Goal: Task Accomplishment & Management: Manage account settings

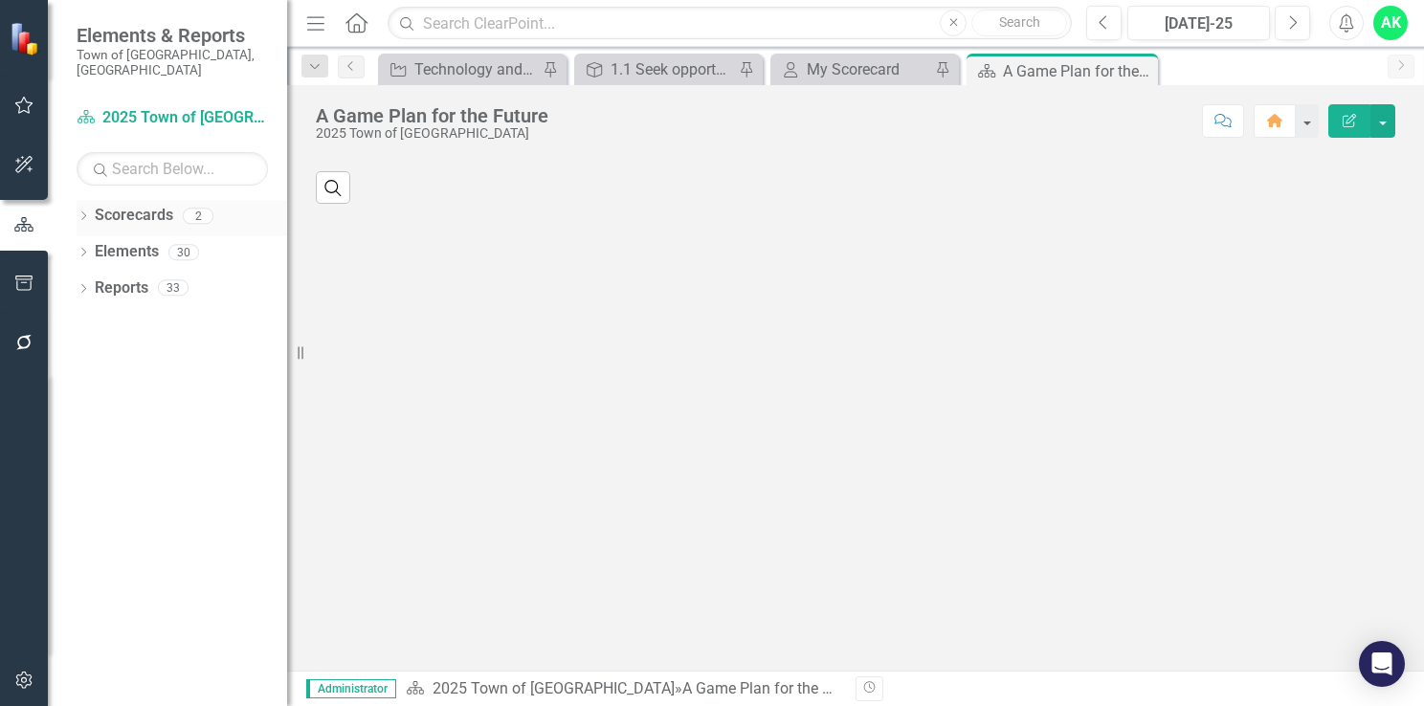
click at [78, 212] on icon "Dropdown" at bounding box center [83, 217] width 13 height 11
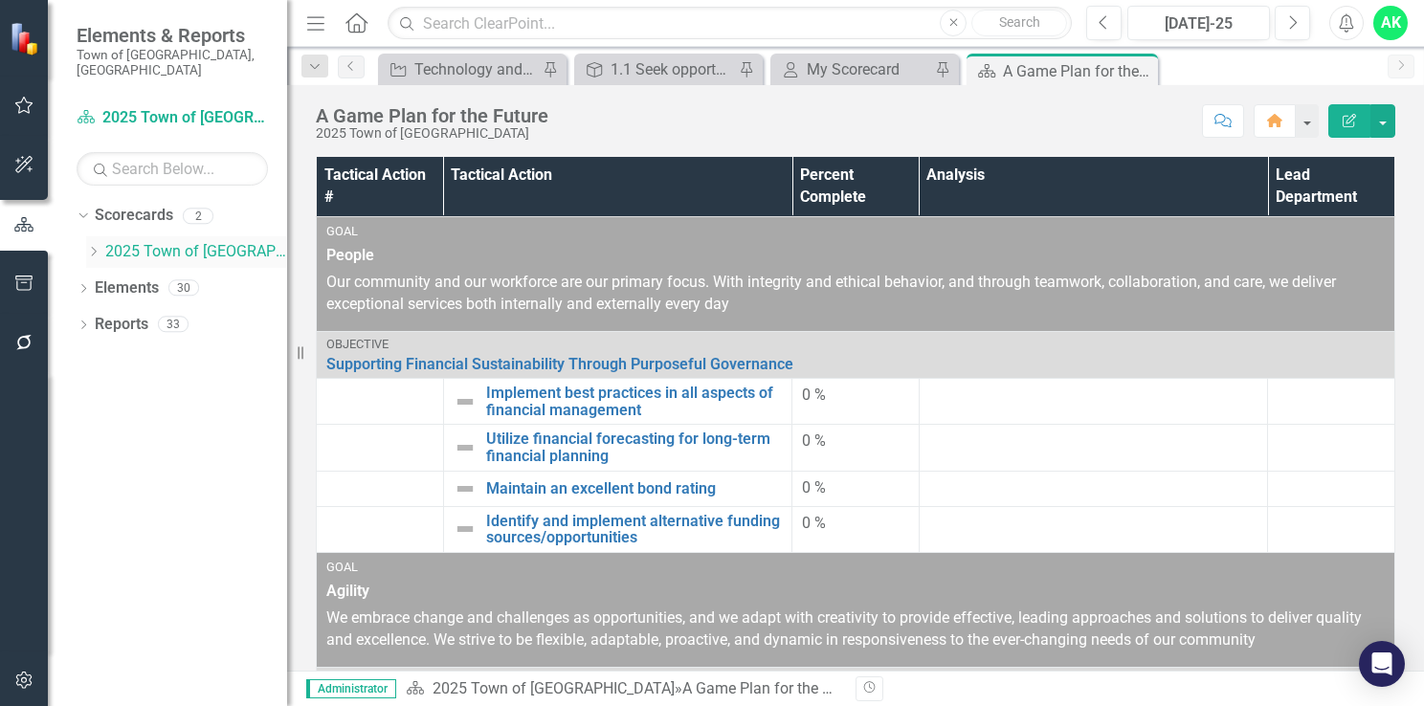
click at [96, 246] on icon "Dropdown" at bounding box center [93, 251] width 14 height 11
click at [188, 278] on link "Innovation and Technology Projects" at bounding box center [205, 289] width 163 height 22
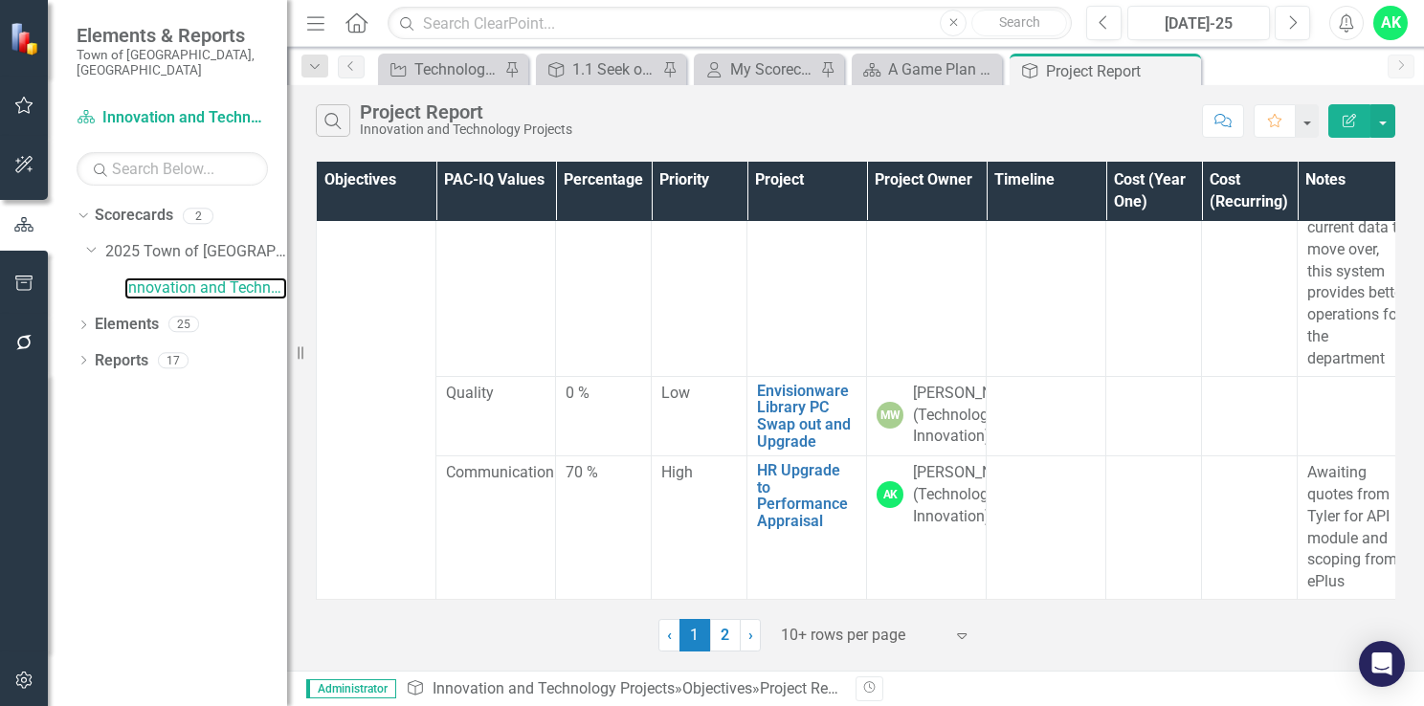
scroll to position [2668, 0]
click at [724, 640] on link "2" at bounding box center [725, 635] width 31 height 33
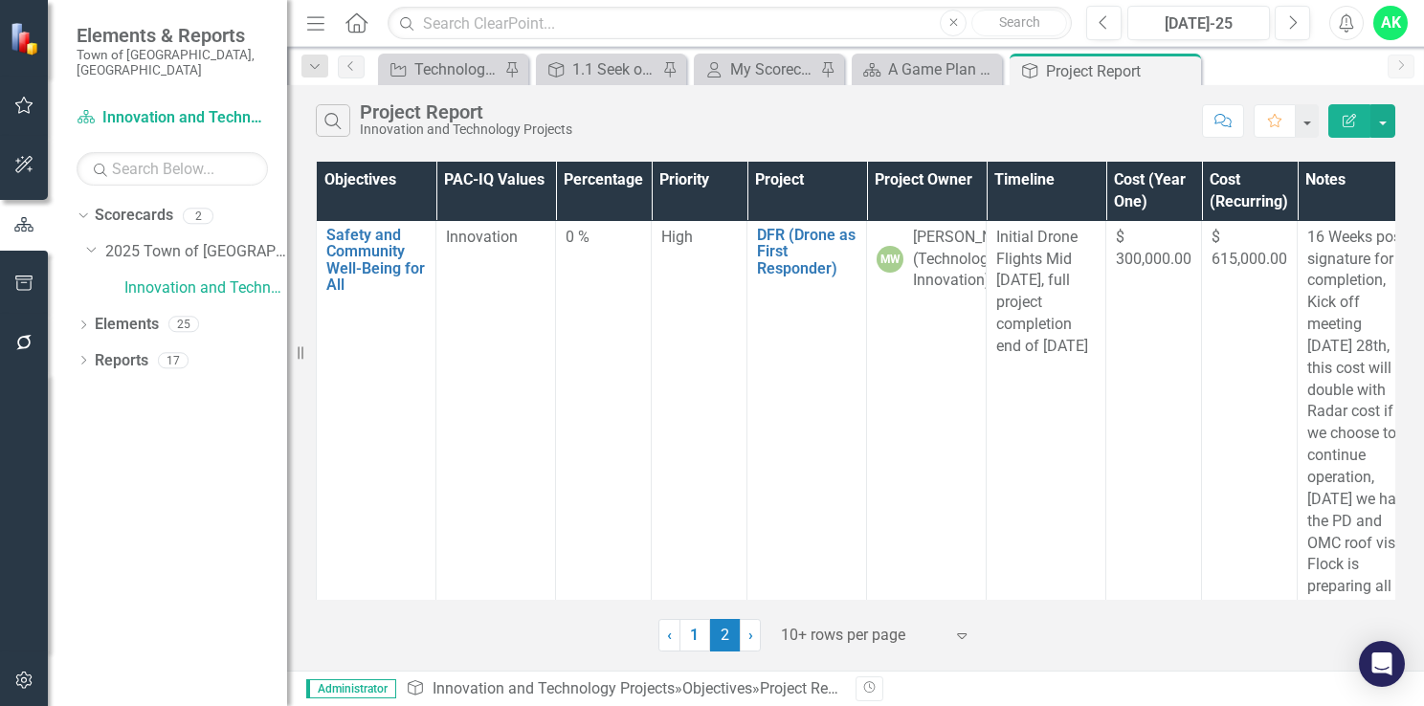
scroll to position [0, 0]
click at [690, 634] on link "1" at bounding box center [695, 635] width 31 height 33
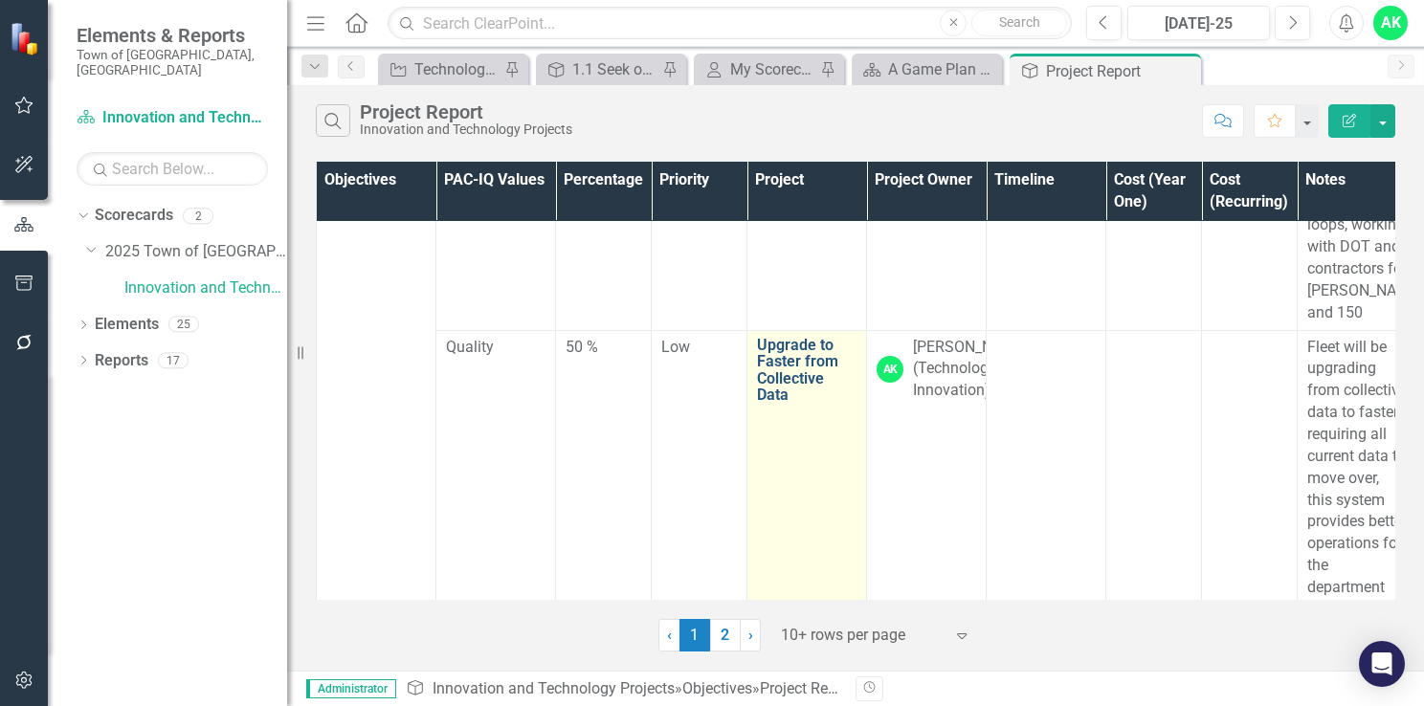
scroll to position [2286, 0]
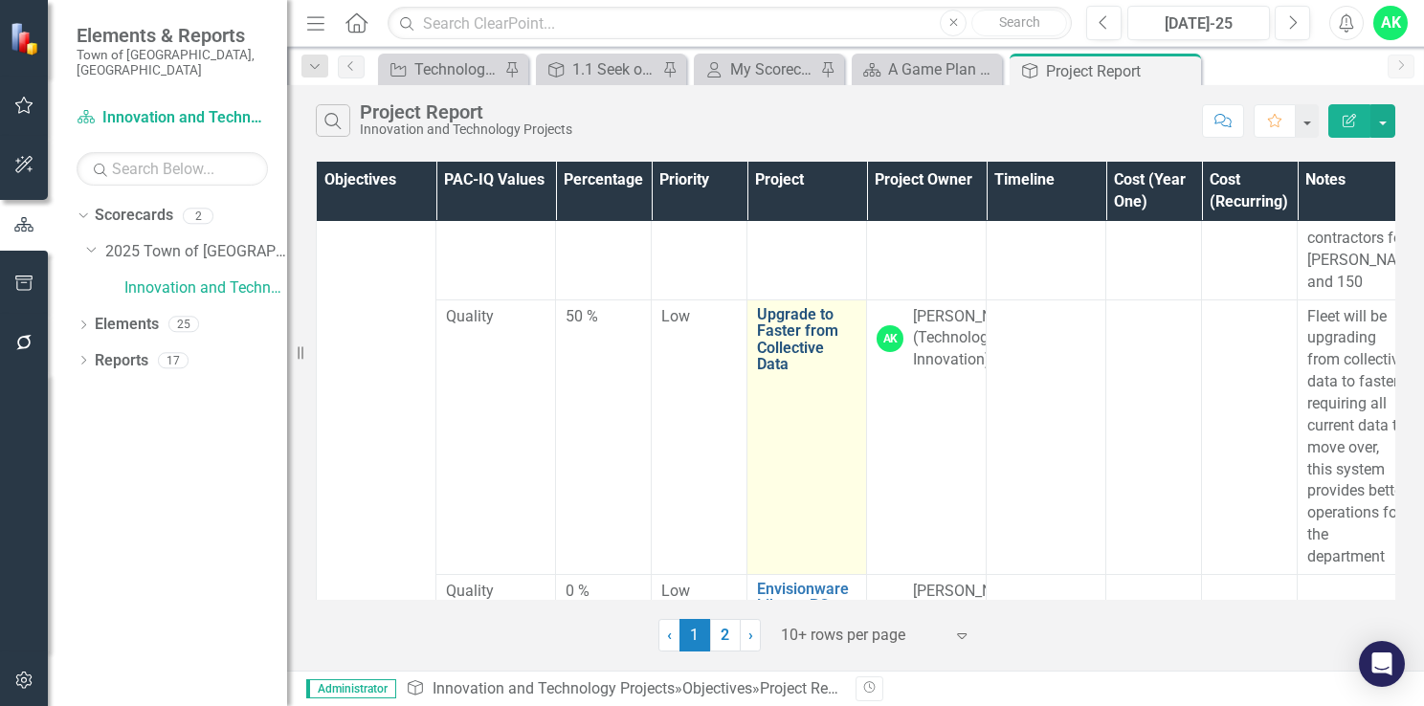
click at [794, 373] on link "Upgrade to Faster from Collective Data" at bounding box center [807, 339] width 100 height 67
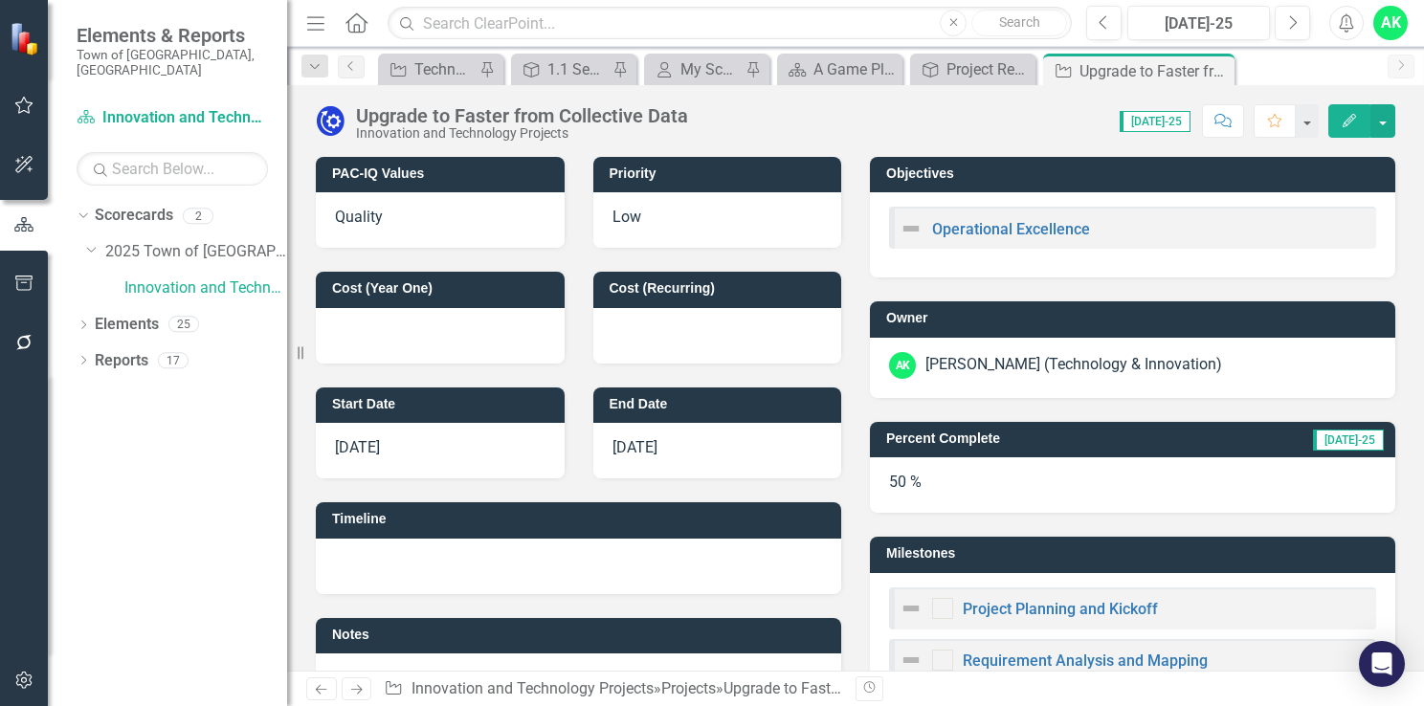
checkbox input "true"
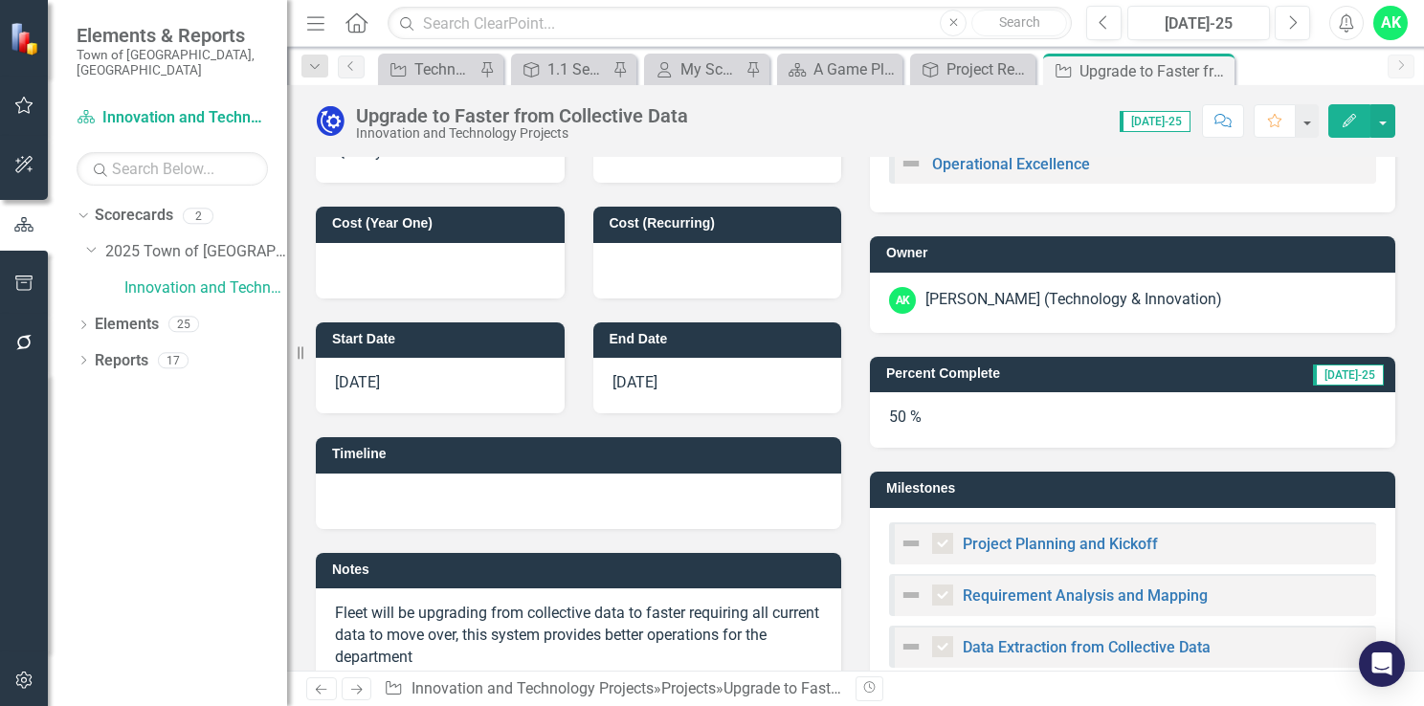
scroll to position [287, 0]
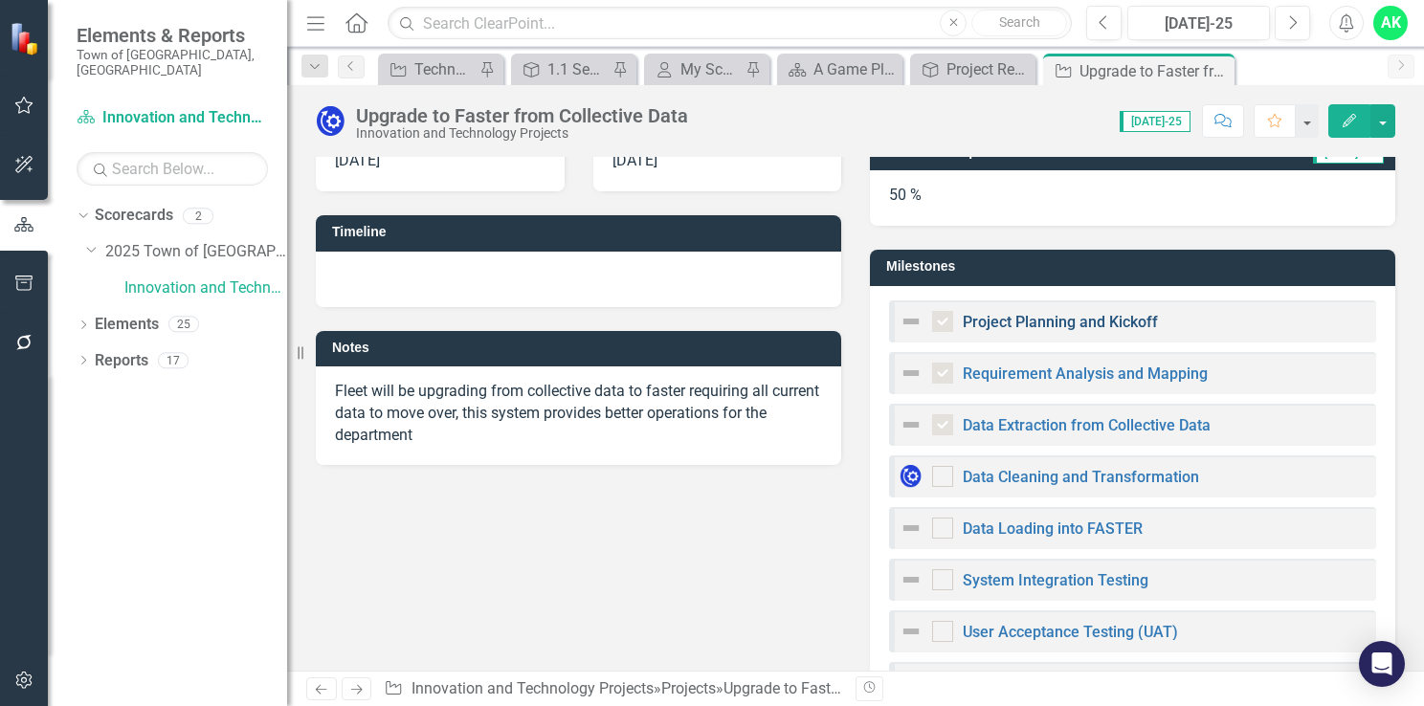
click at [1095, 325] on link "Project Planning and Kickoff" at bounding box center [1060, 322] width 195 height 18
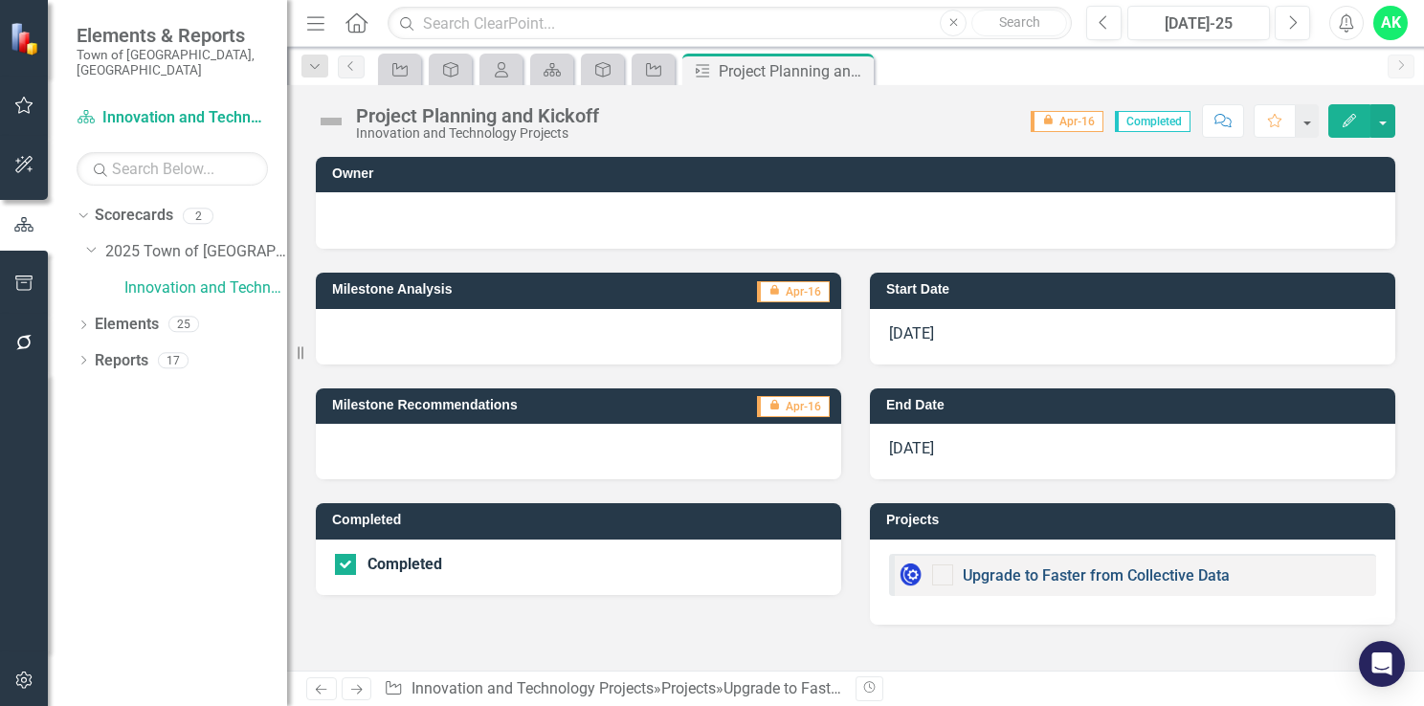
click at [1103, 576] on link "Upgrade to Faster from Collective Data" at bounding box center [1096, 576] width 267 height 18
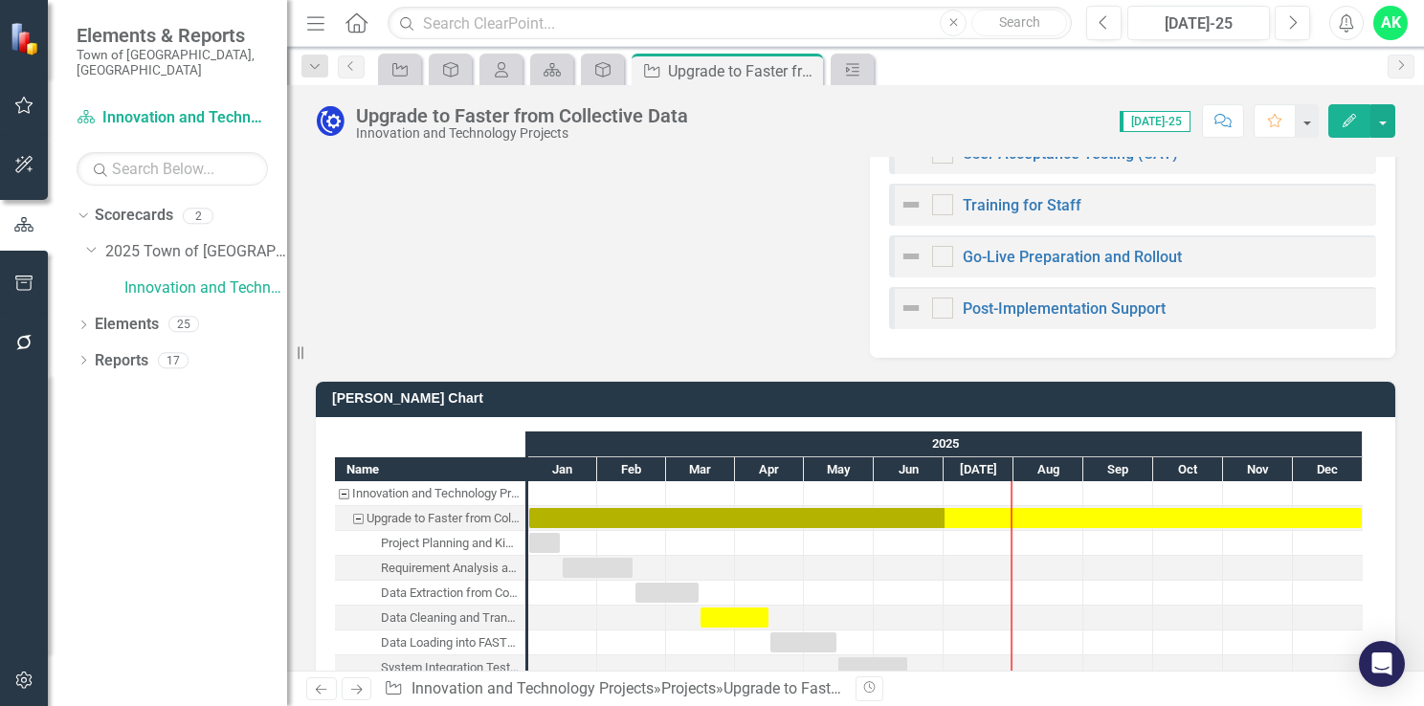
scroll to position [911, 0]
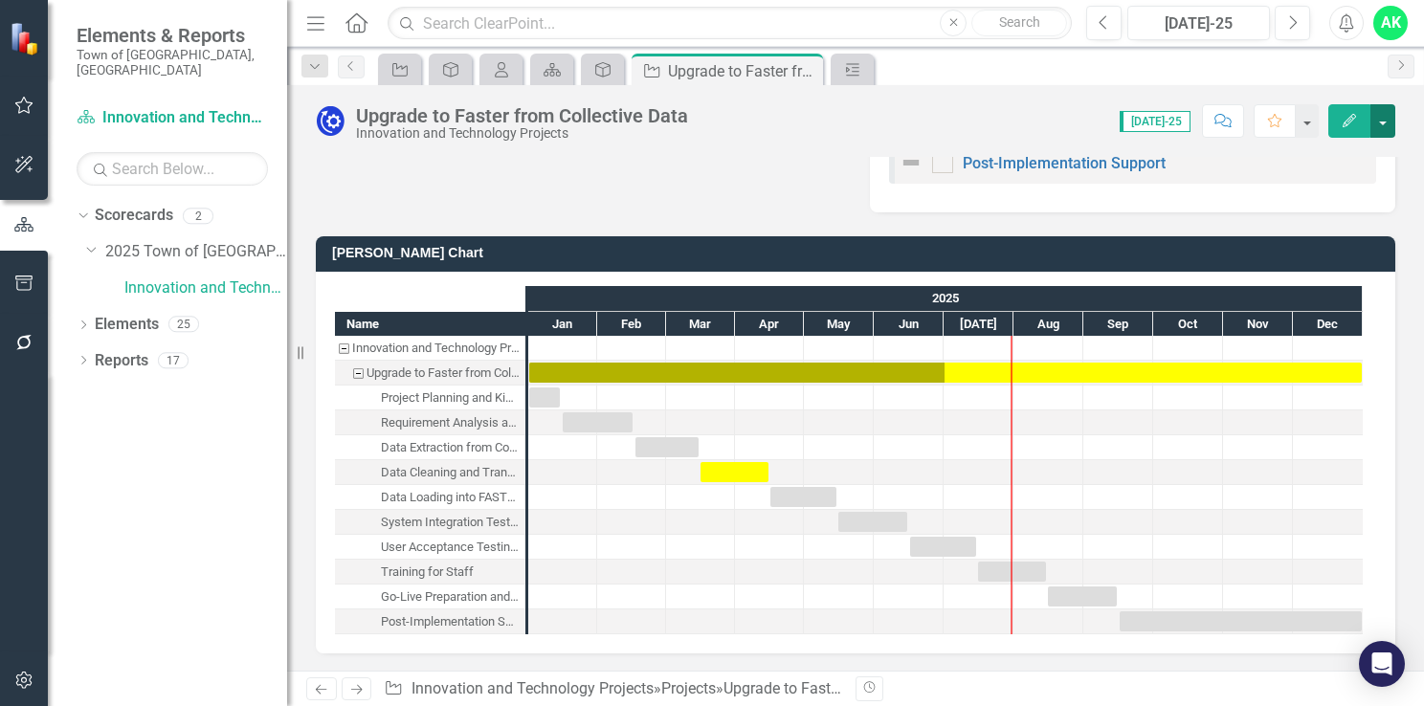
click at [1380, 124] on button "button" at bounding box center [1383, 120] width 25 height 33
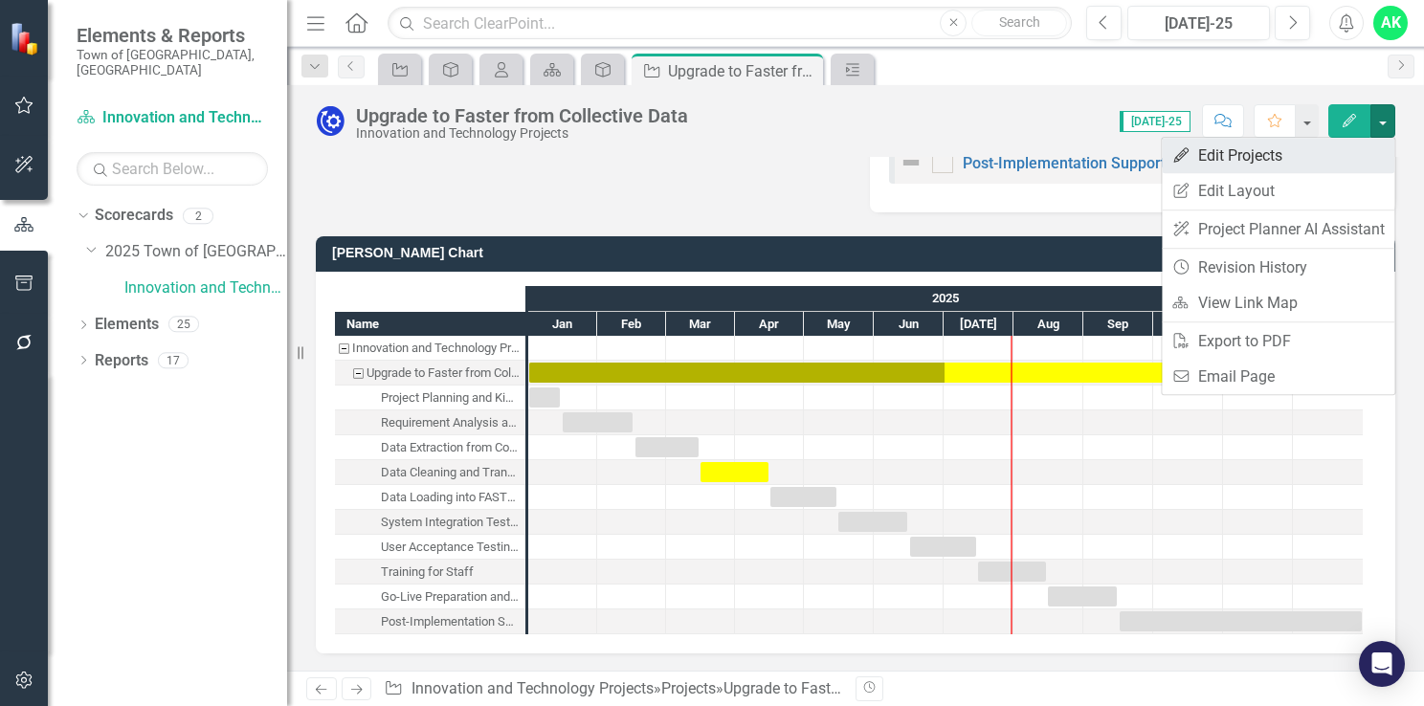
click at [1288, 159] on link "Edit Edit Projects" at bounding box center [1278, 155] width 233 height 35
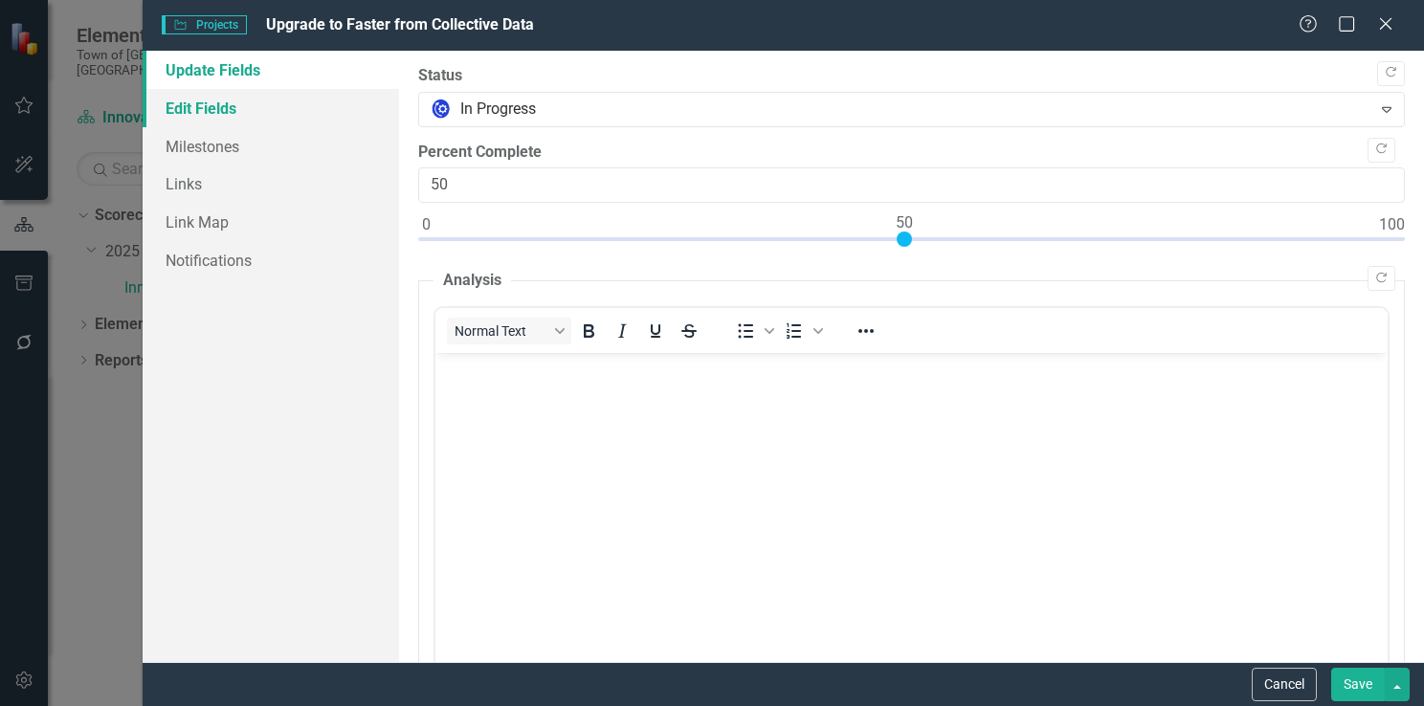
scroll to position [0, 0]
click at [230, 108] on link "Edit Fields" at bounding box center [271, 108] width 257 height 38
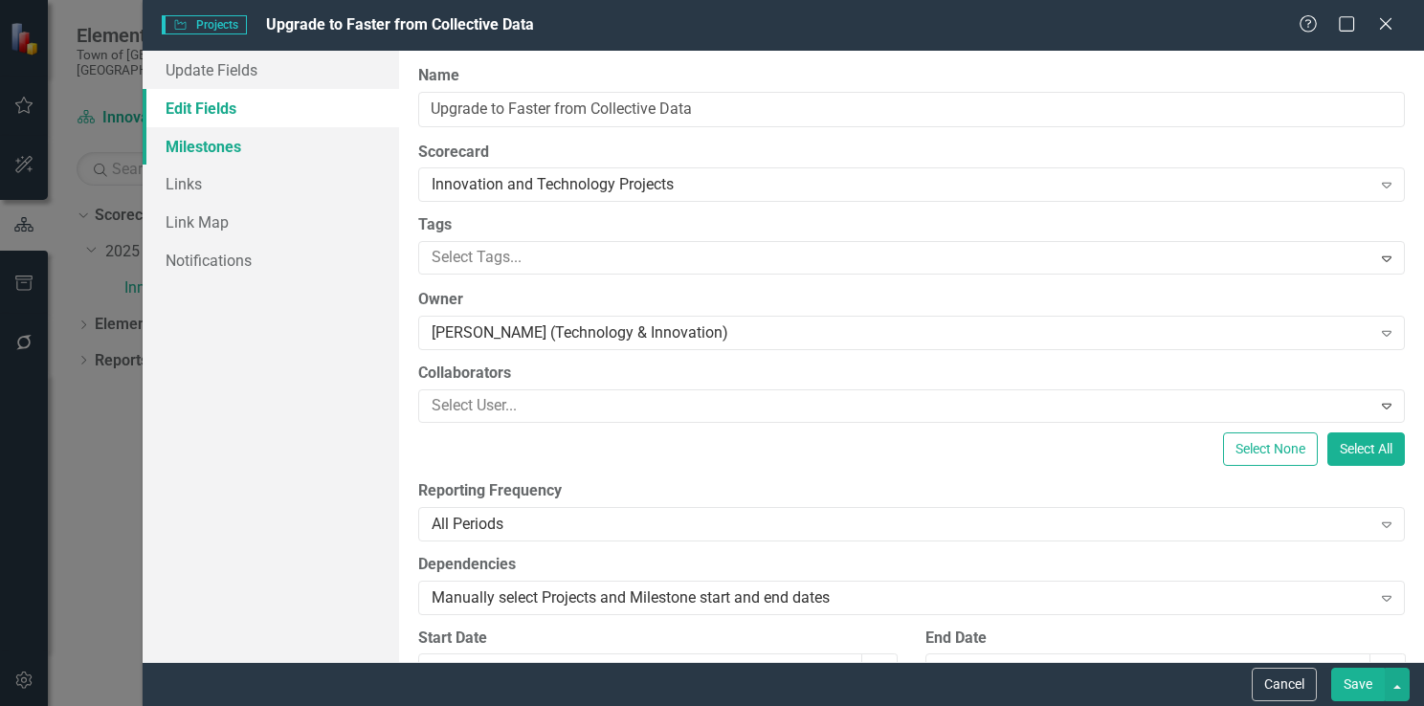
click at [227, 143] on link "Milestones" at bounding box center [271, 146] width 257 height 38
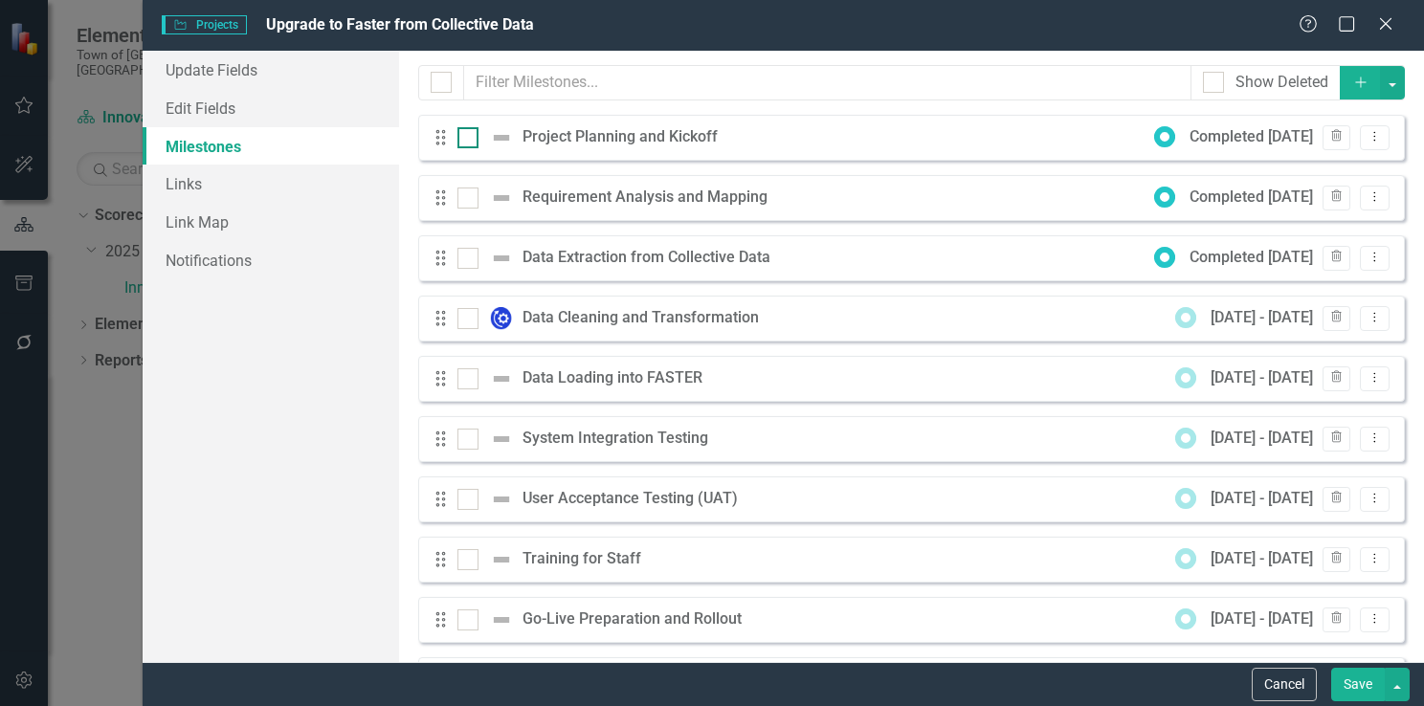
click at [464, 144] on div at bounding box center [467, 137] width 21 height 21
click at [464, 140] on input "checkbox" at bounding box center [463, 133] width 12 height 12
click at [502, 138] on img at bounding box center [501, 137] width 23 height 23
click at [470, 138] on input "checkbox" at bounding box center [463, 133] width 12 height 12
click at [534, 135] on div "Project Planning and Kickoff" at bounding box center [625, 137] width 205 height 22
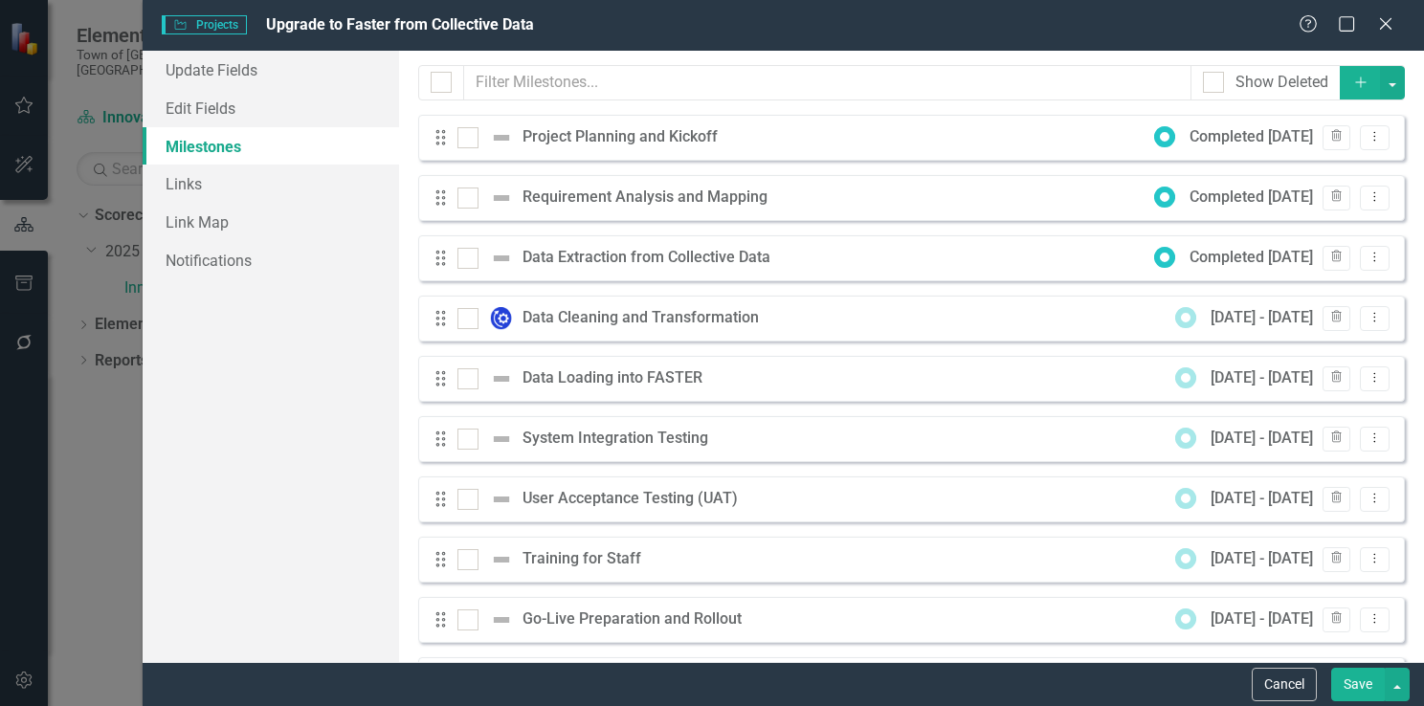
click at [464, 149] on div "Drag Project Planning and Kickoff Completed [DATE] Trash Dropdown Menu" at bounding box center [911, 138] width 987 height 46
click at [470, 144] on div at bounding box center [467, 137] width 21 height 21
click at [470, 140] on input "checkbox" at bounding box center [463, 133] width 12 height 12
checkbox input "true"
click at [1280, 147] on div "Completed [DATE]" at bounding box center [1251, 137] width 123 height 22
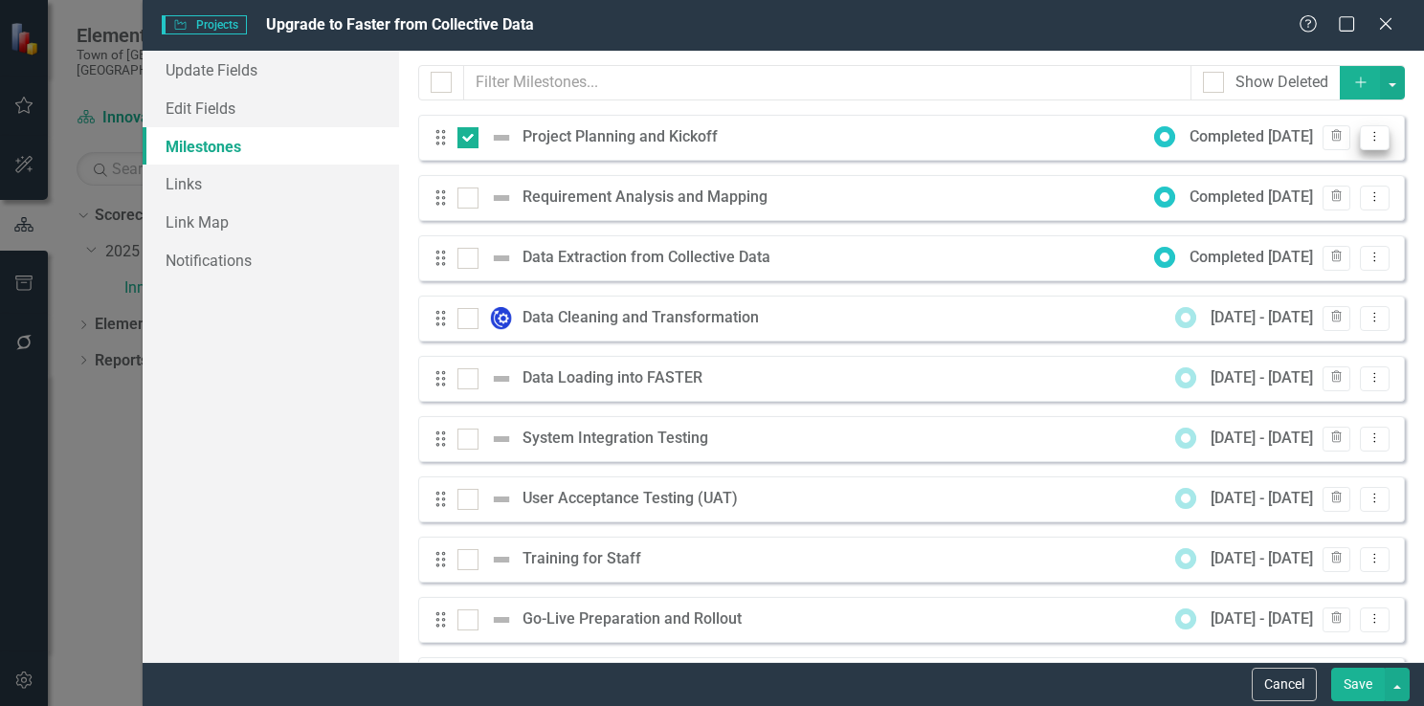
click at [1370, 141] on button "Dropdown Menu" at bounding box center [1375, 138] width 30 height 26
click at [1338, 163] on link "Edit Edit Milestone" at bounding box center [1285, 168] width 180 height 35
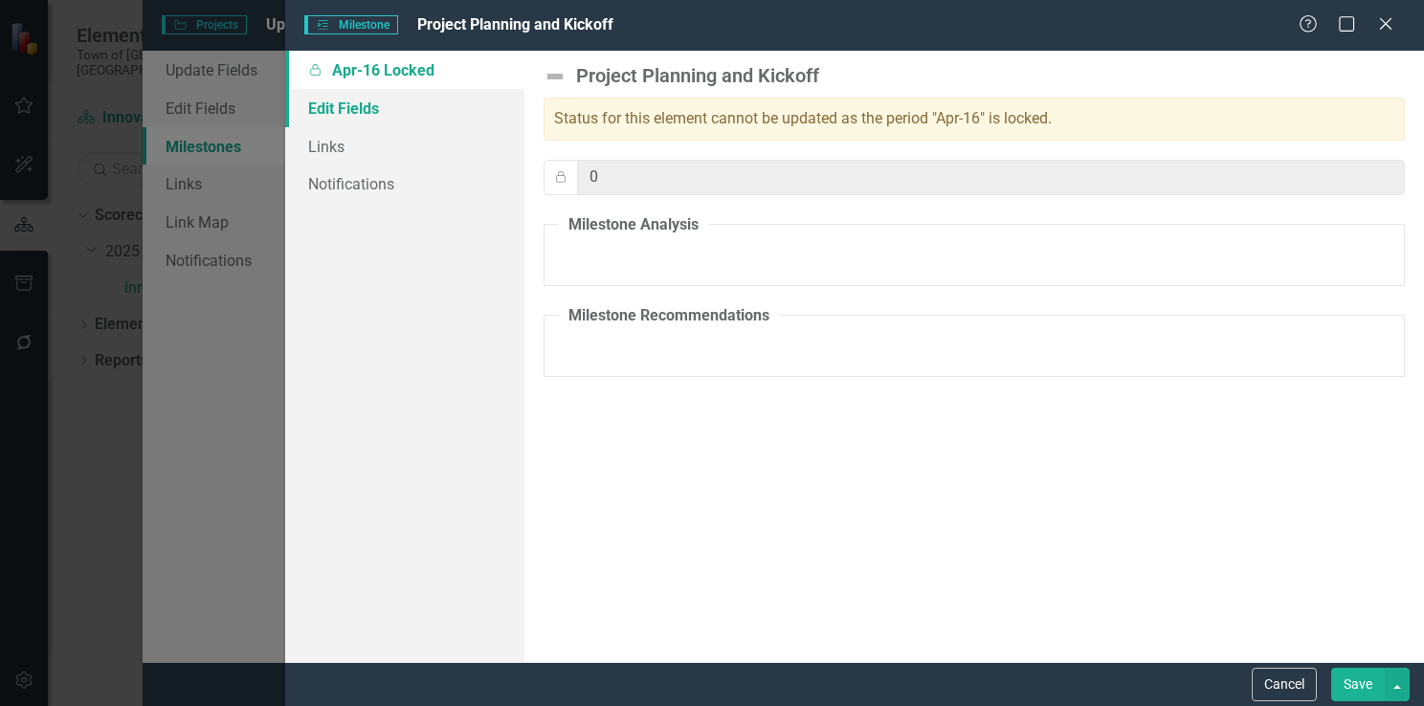
click at [348, 105] on link "Edit Fields" at bounding box center [404, 108] width 239 height 38
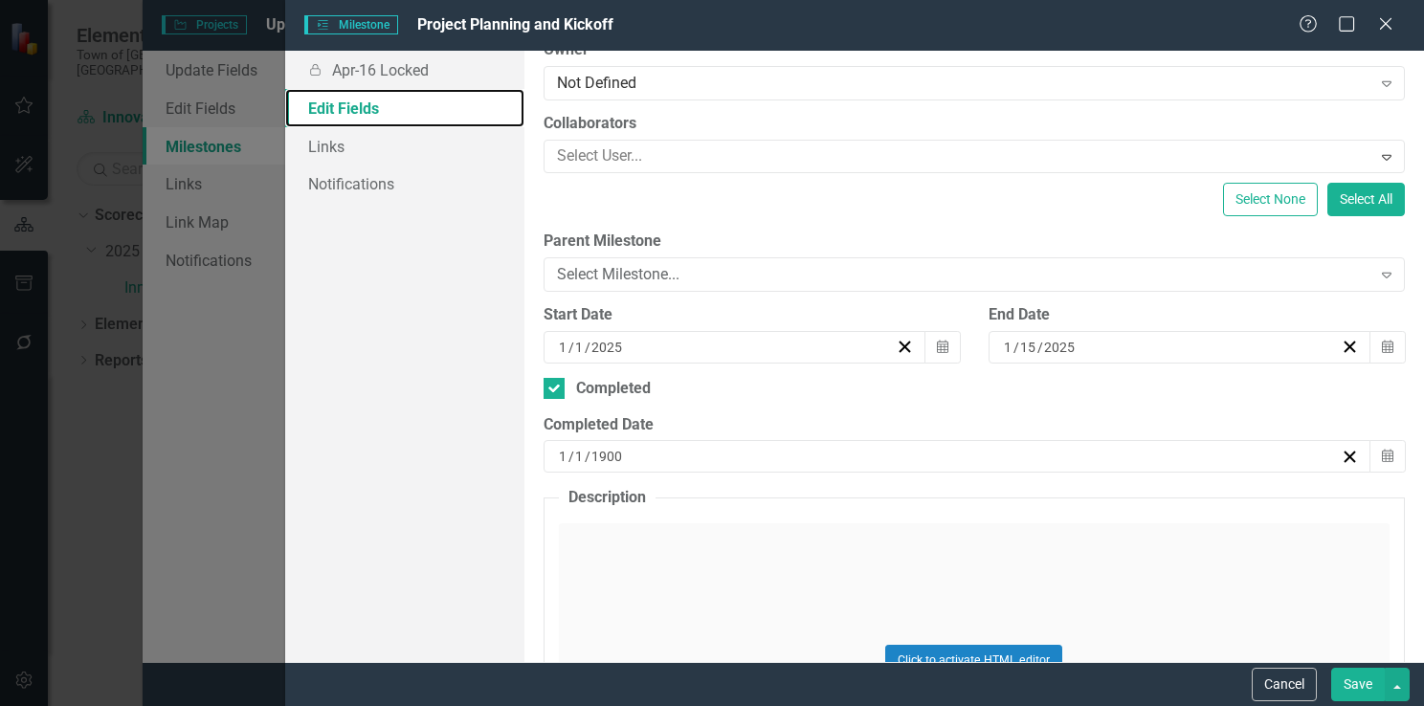
scroll to position [287, 0]
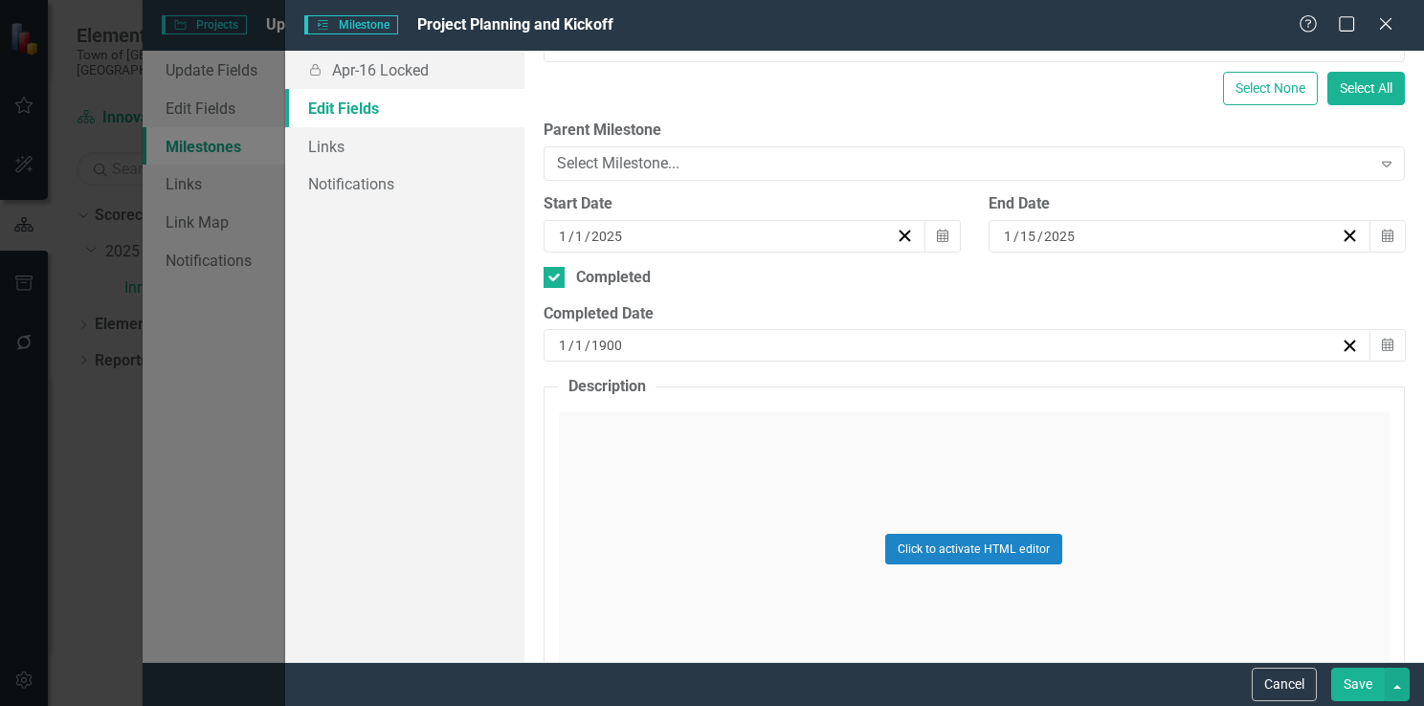
drag, startPoint x: 1286, startPoint y: 687, endPoint x: 1281, endPoint y: 649, distance: 38.7
click at [1286, 686] on button "Cancel" at bounding box center [1284, 684] width 65 height 33
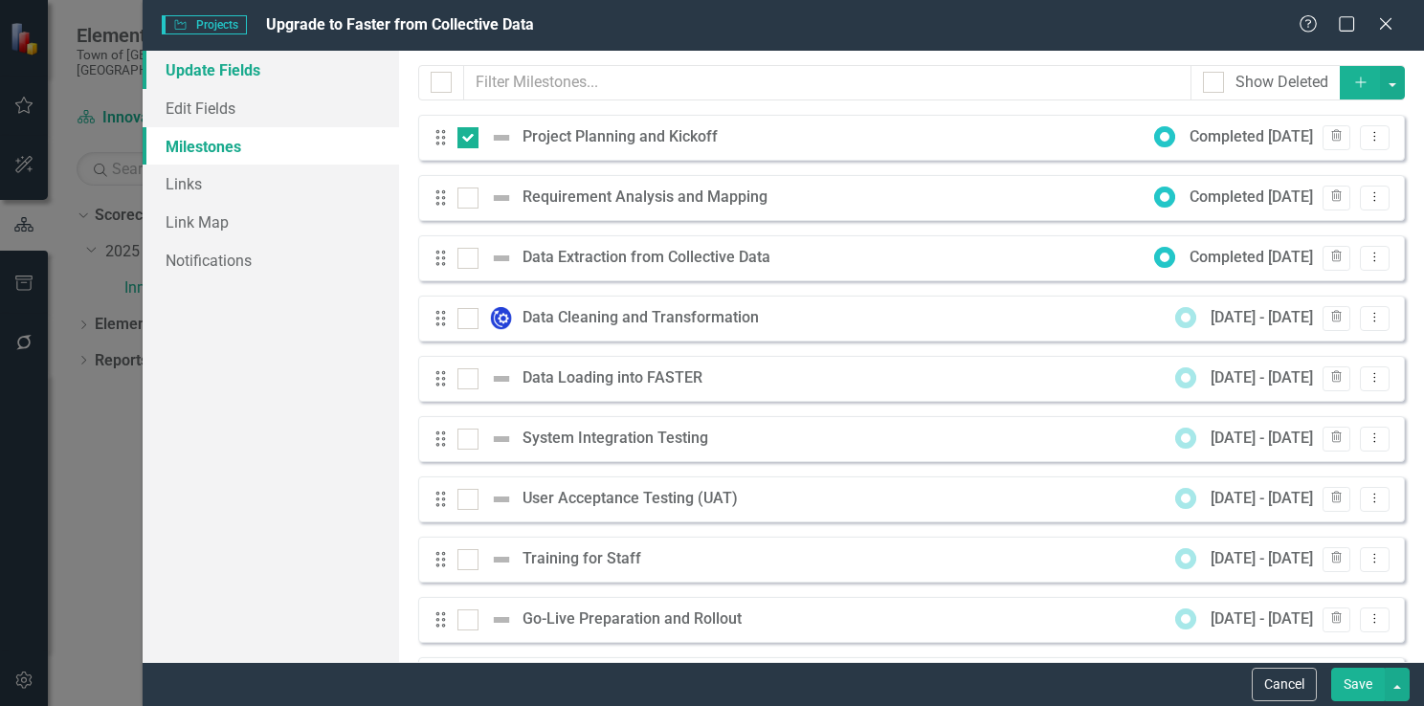
click at [235, 62] on link "Update Fields" at bounding box center [271, 70] width 257 height 38
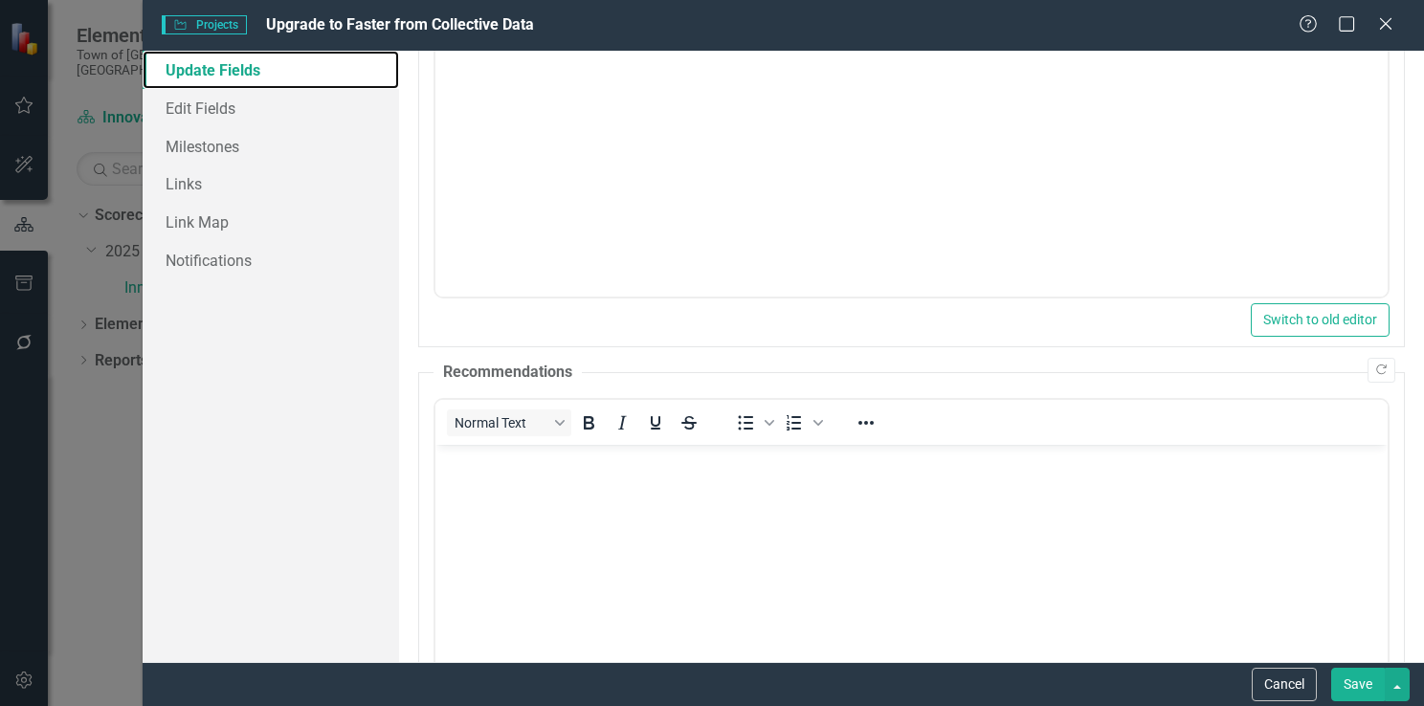
scroll to position [584, 0]
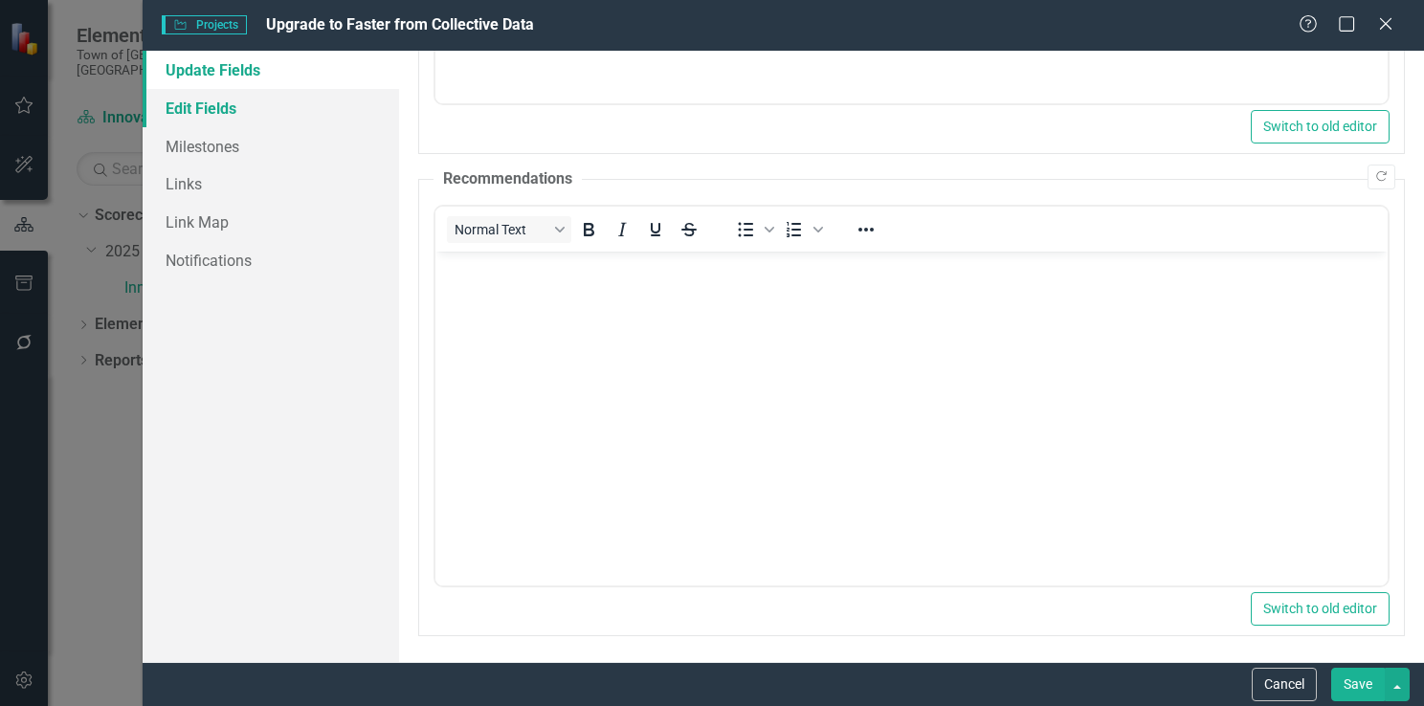
click at [226, 106] on link "Edit Fields" at bounding box center [271, 108] width 257 height 38
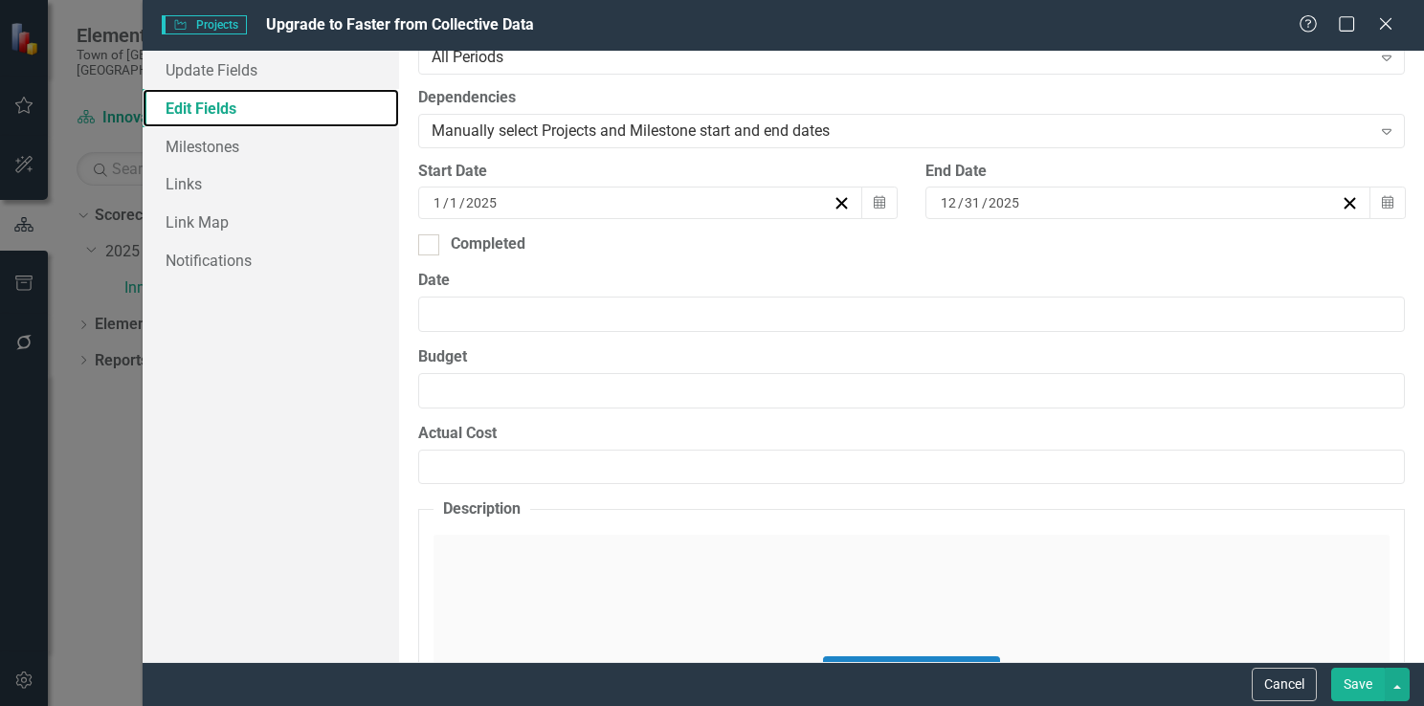
scroll to position [479, 0]
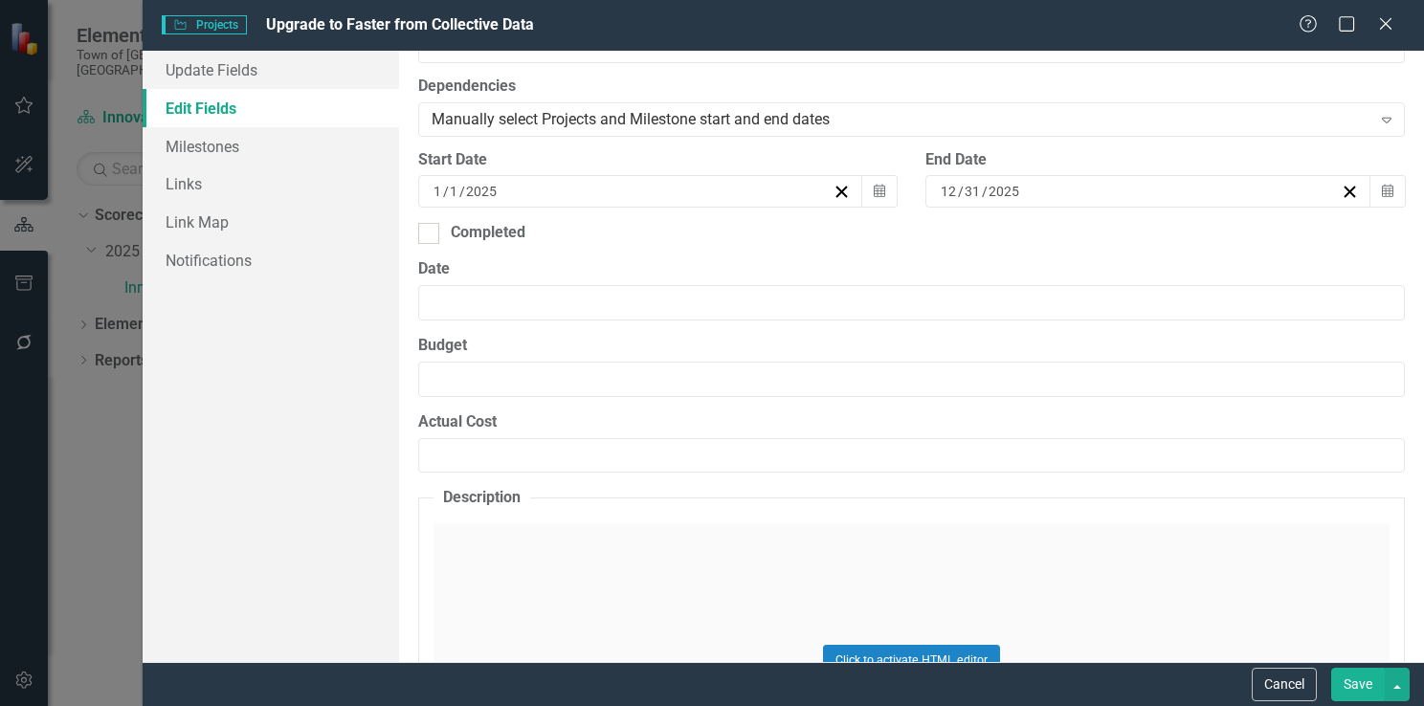
click at [670, 192] on div "[DATE]" at bounding box center [632, 191] width 402 height 19
click at [1183, 77] on label "Dependencies" at bounding box center [911, 87] width 987 height 22
click at [1282, 684] on button "Cancel" at bounding box center [1284, 684] width 65 height 33
